Goal: Navigation & Orientation: Find specific page/section

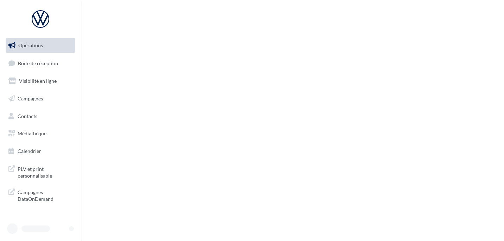
click at [48, 66] on link "Boîte de réception" at bounding box center [40, 63] width 72 height 15
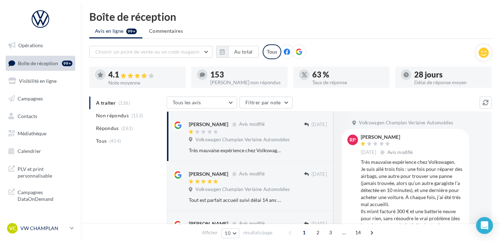
click at [63, 223] on link "VC VW CHAMPLAN vw-cha-ale" at bounding box center [41, 227] width 70 height 13
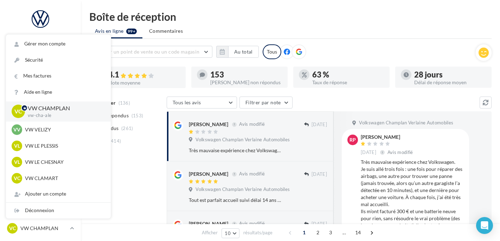
click at [47, 118] on p "vw-cha-ale" at bounding box center [64, 115] width 72 height 6
click at [47, 127] on p "VW VELIZY" at bounding box center [63, 129] width 77 height 7
